Goal: Task Accomplishment & Management: Manage account settings

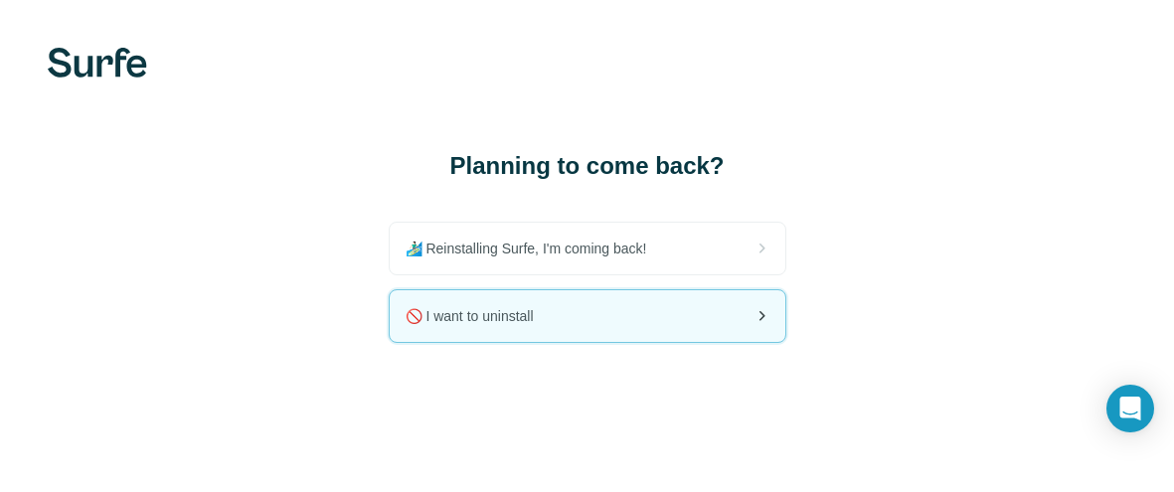
click at [622, 311] on div "🚫 I want to uninstall" at bounding box center [588, 316] width 396 height 52
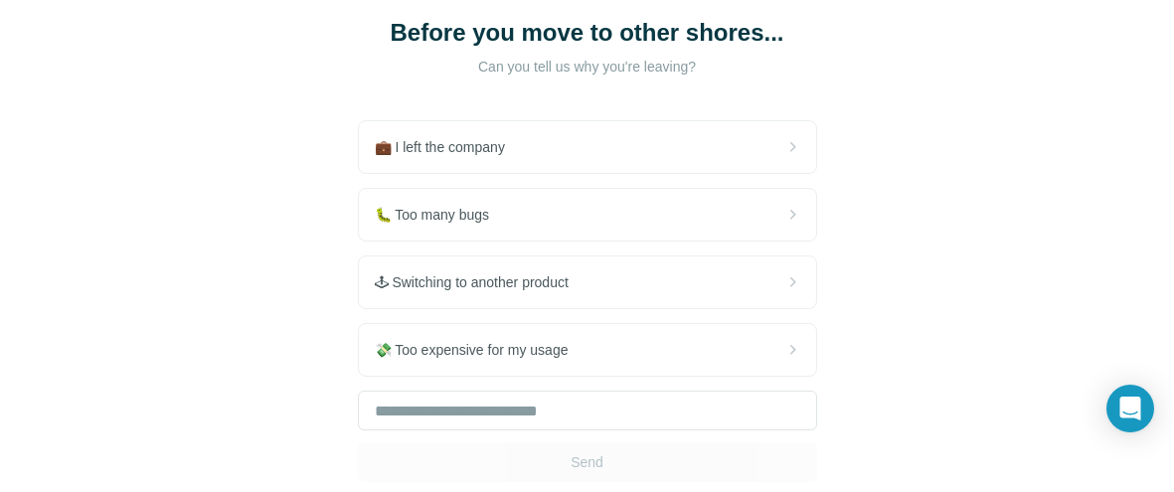
scroll to position [134, 0]
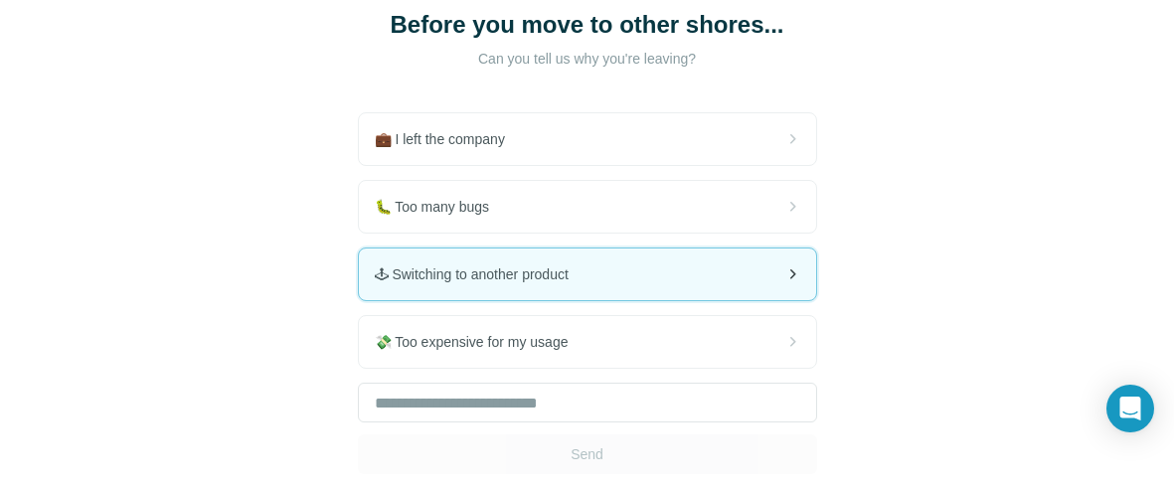
click at [504, 286] on div "🕹 Switching to another product" at bounding box center [587, 275] width 457 height 52
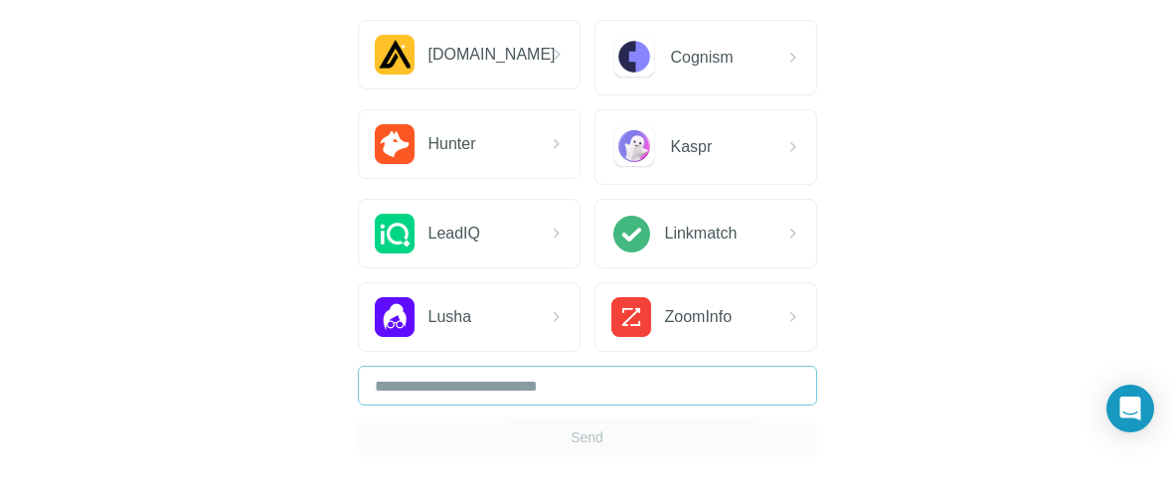
scroll to position [264, 0]
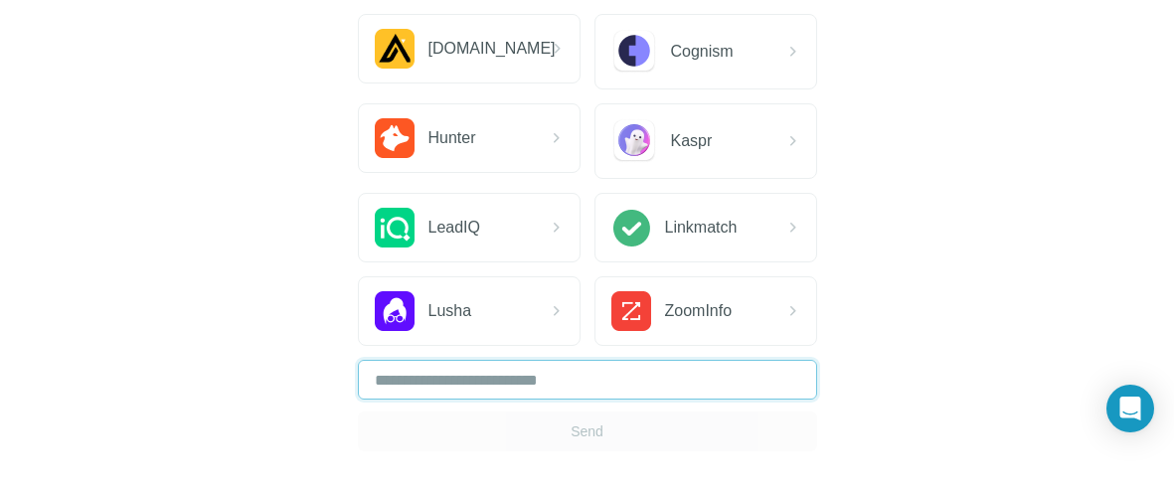
click at [535, 360] on input "text" at bounding box center [587, 380] width 459 height 40
type input "**"
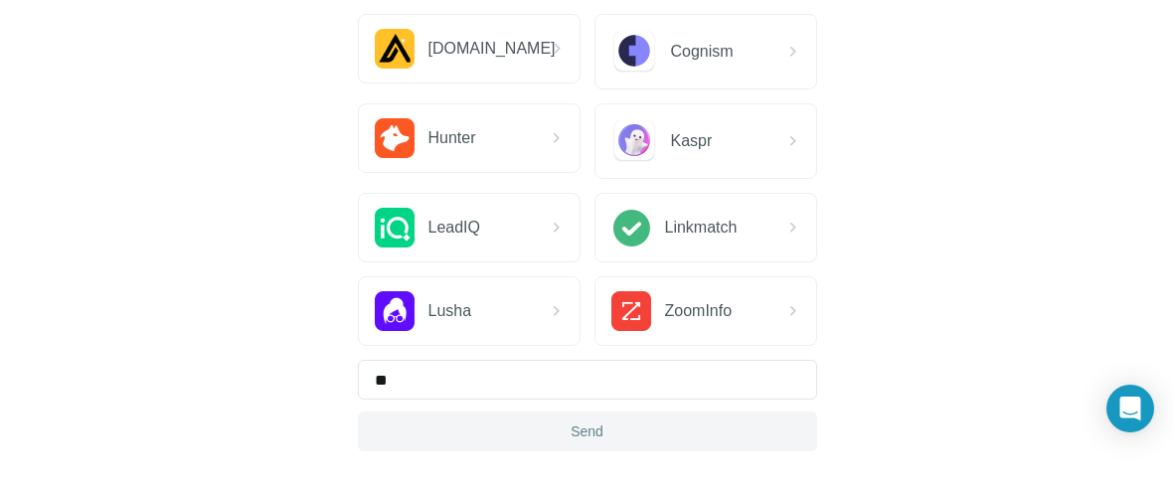
click at [542, 412] on button "Send" at bounding box center [587, 432] width 459 height 40
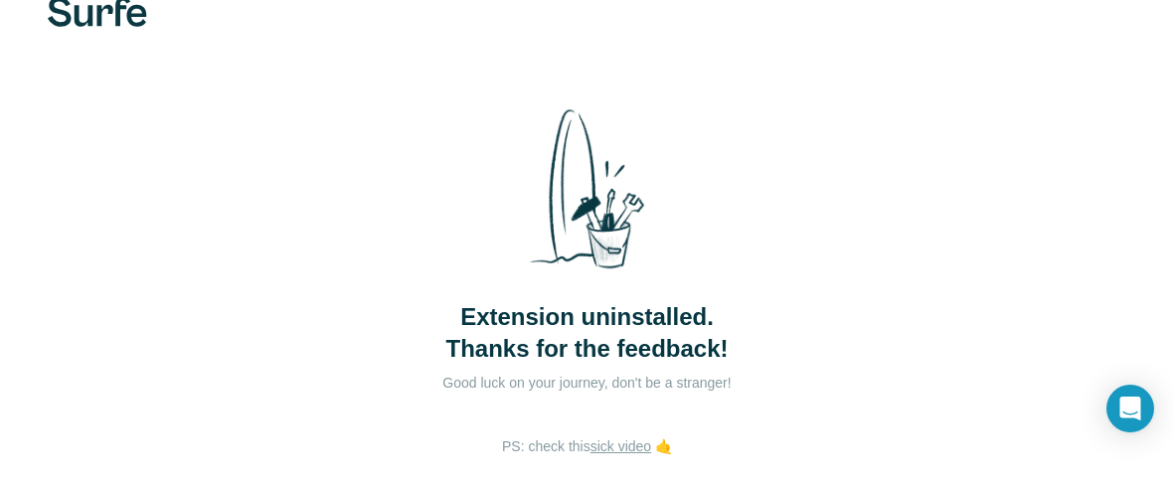
scroll to position [70, 0]
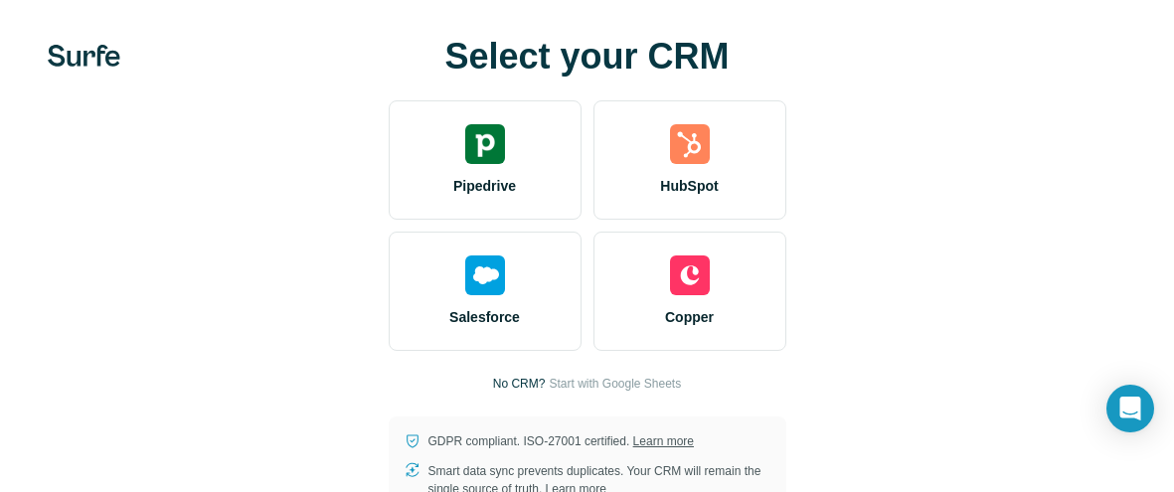
scroll to position [2, 0]
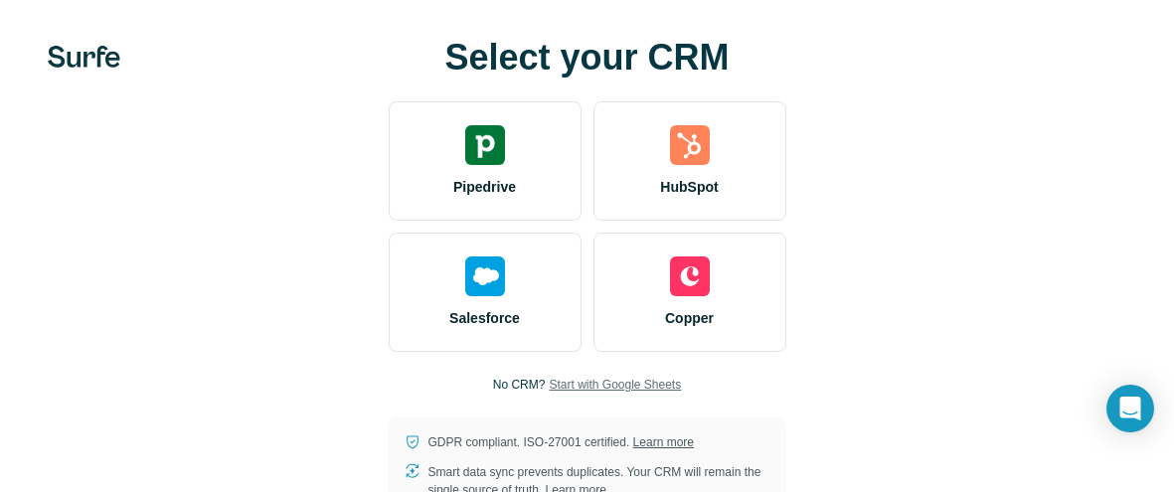
click at [603, 383] on span "Start with Google Sheets" at bounding box center [615, 385] width 132 height 18
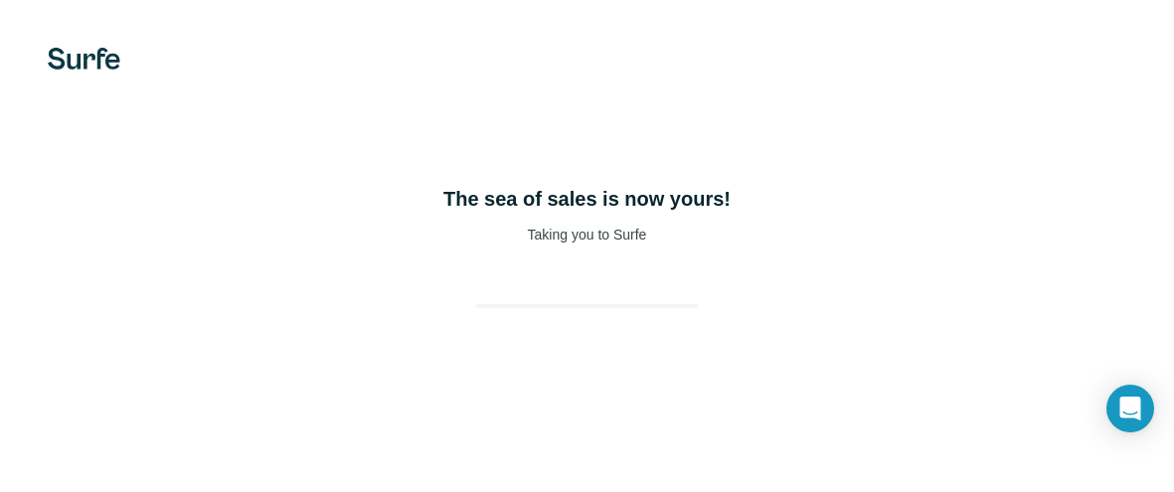
click at [799, 89] on div "The sea of sales is now yours! Taking you to Surfe" at bounding box center [587, 246] width 1174 height 492
